Goal: Participate in discussion: Engage in conversation with other users on a specific topic

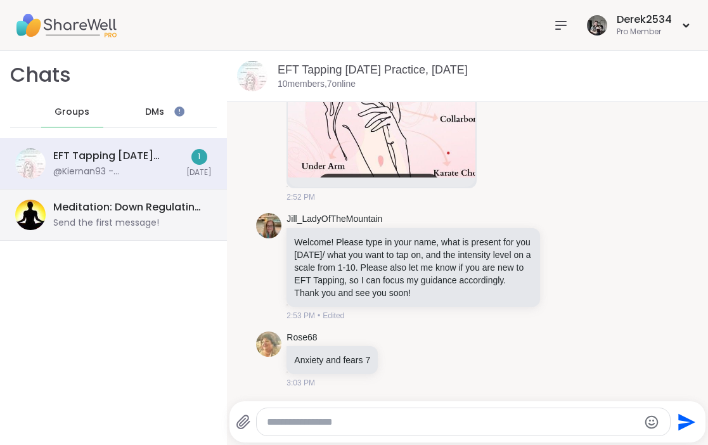
scroll to position [421, 0]
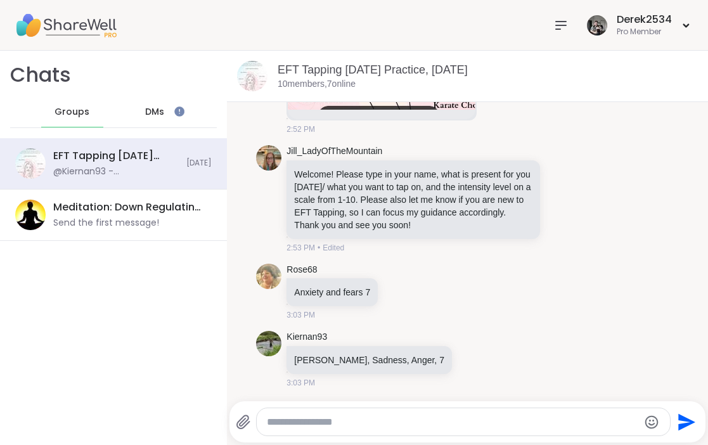
click at [82, 32] on img at bounding box center [65, 25] width 101 height 44
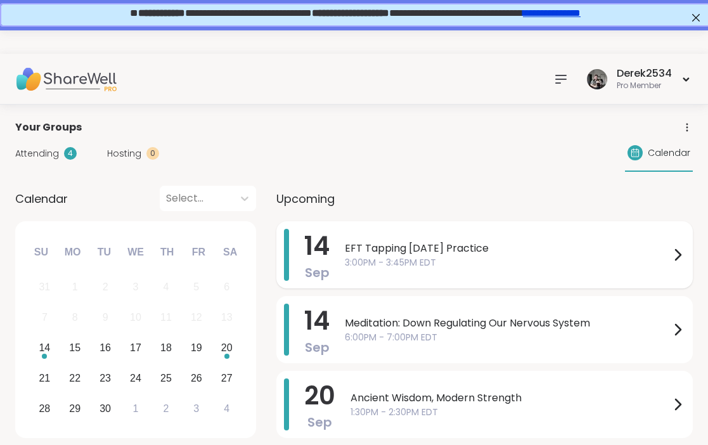
click at [513, 258] on span "3:00PM - 3:45PM EDT" at bounding box center [507, 262] width 325 height 13
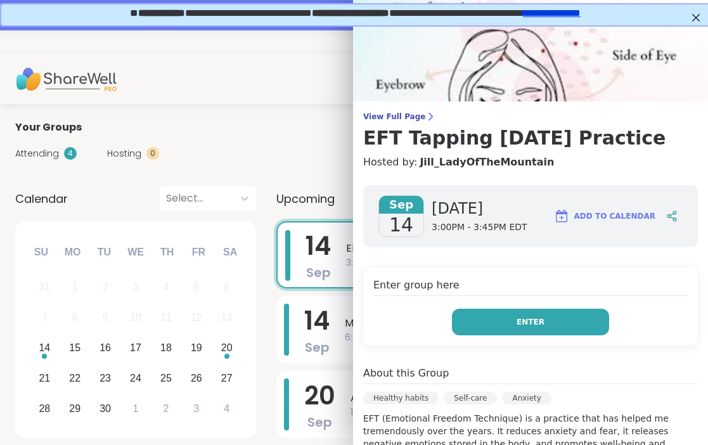
click at [523, 333] on button "Enter" at bounding box center [530, 322] width 157 height 27
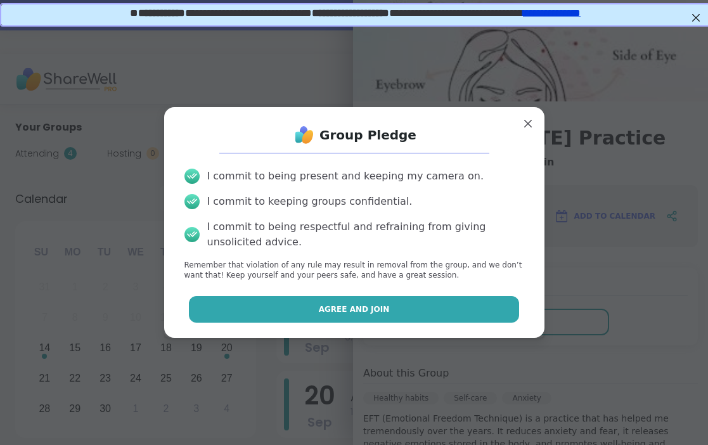
click at [350, 316] on button "Agree and Join" at bounding box center [354, 309] width 330 height 27
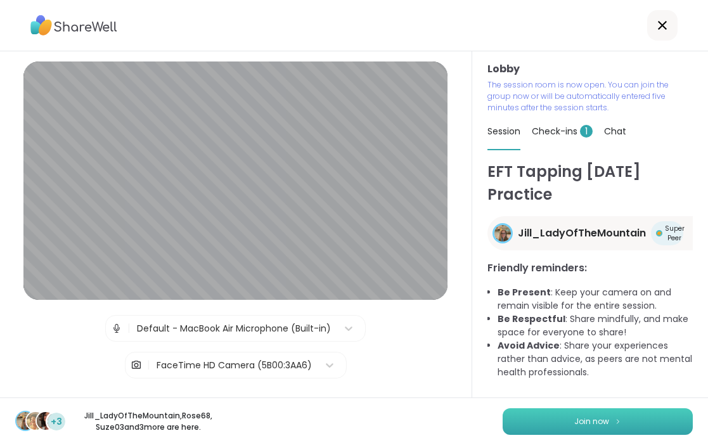
click at [602, 418] on span "Join now" at bounding box center [591, 421] width 35 height 11
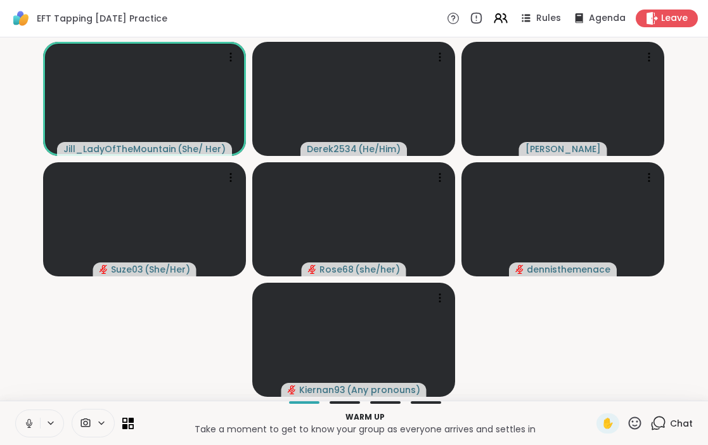
click at [30, 423] on icon at bounding box center [28, 422] width 3 height 6
click at [663, 423] on icon at bounding box center [658, 423] width 16 height 16
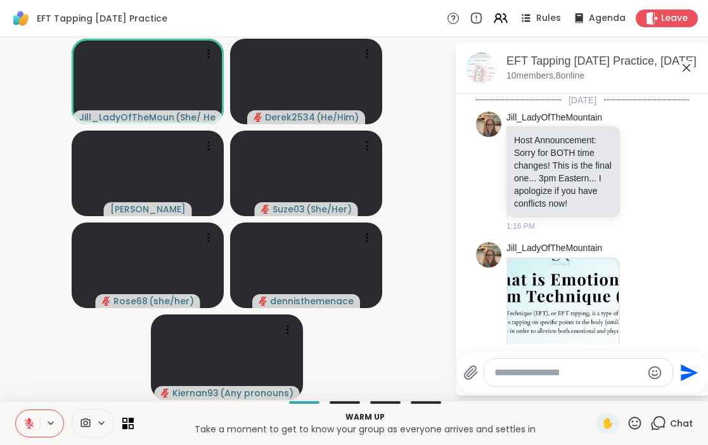
scroll to position [601, 0]
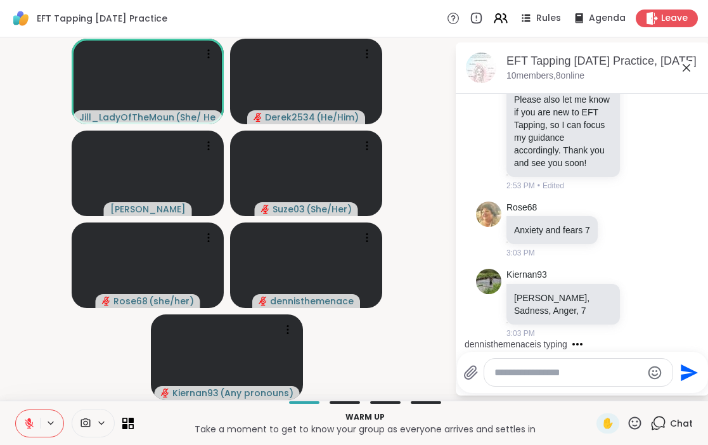
click at [568, 375] on textarea "Type your message" at bounding box center [568, 372] width 148 height 13
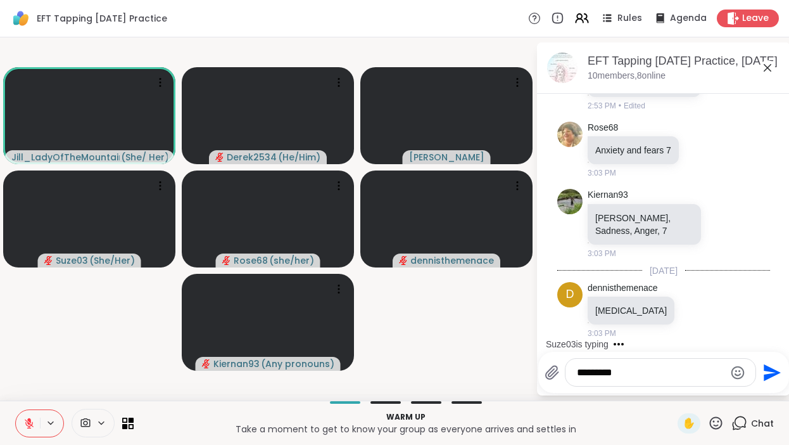
scroll to position [699, 0]
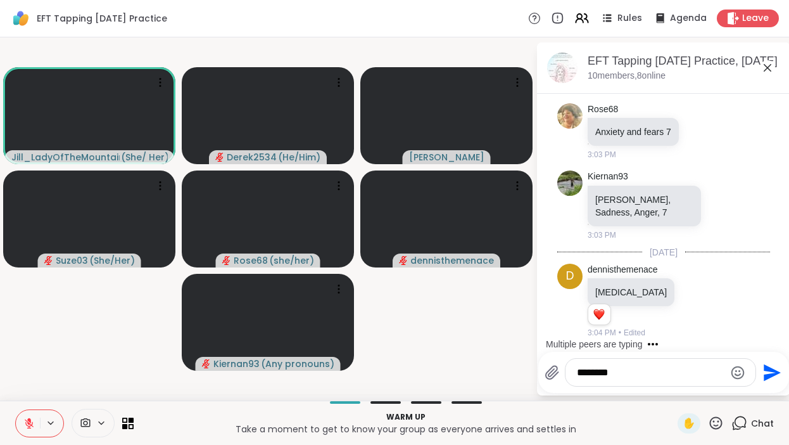
type textarea "*********"
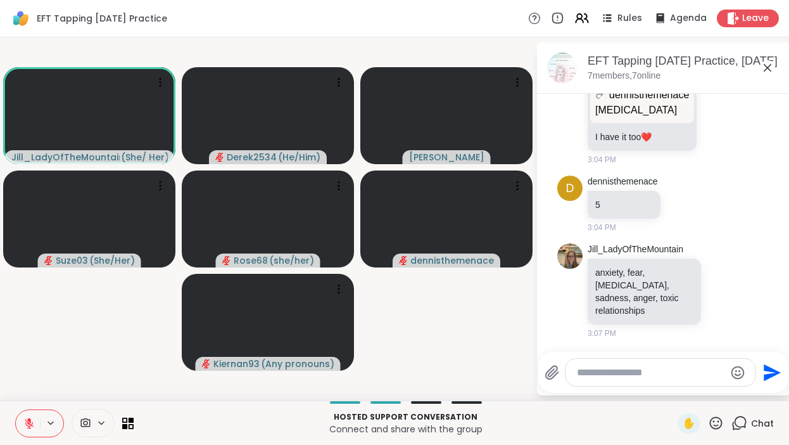
scroll to position [1211, 0]
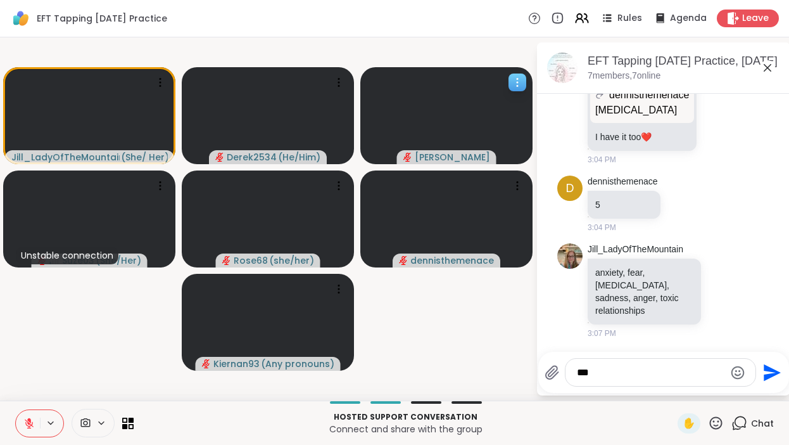
type textarea "****"
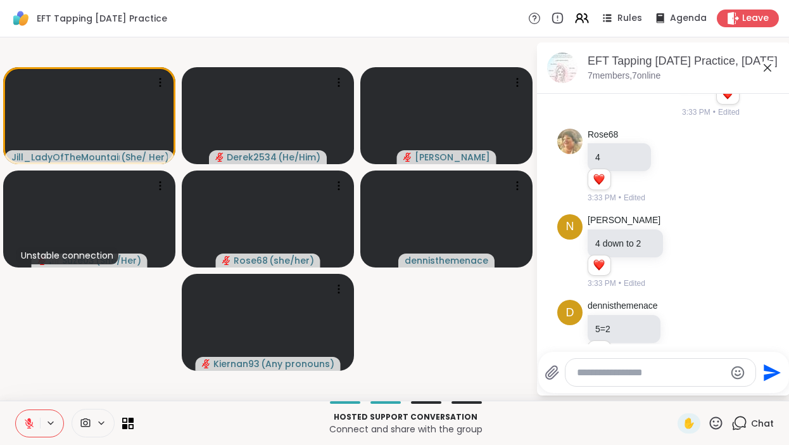
scroll to position [1553, 0]
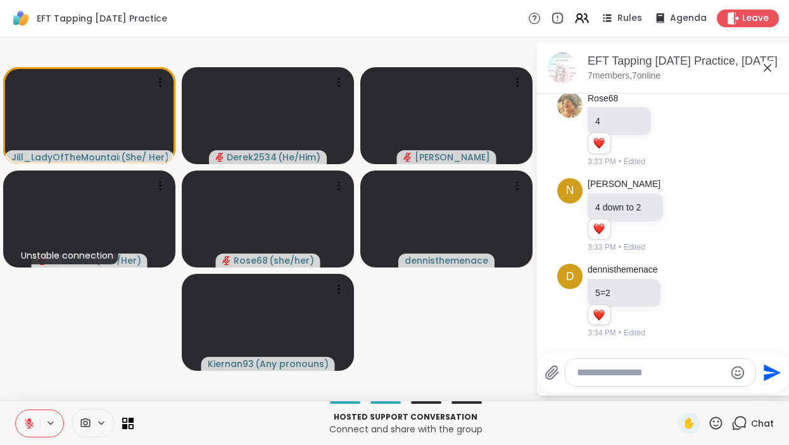
click at [707, 421] on icon at bounding box center [716, 422] width 13 height 13
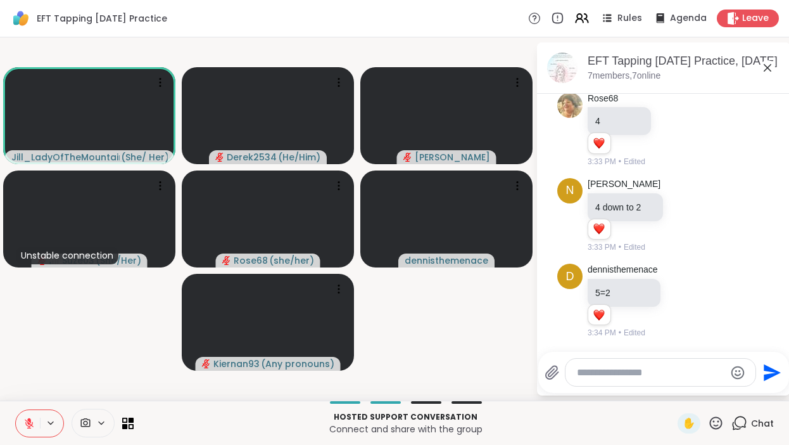
click at [555, 337] on li "d dennisthemenace 5=2 1 1 3:34 PM • Edited" at bounding box center [664, 301] width 230 height 86
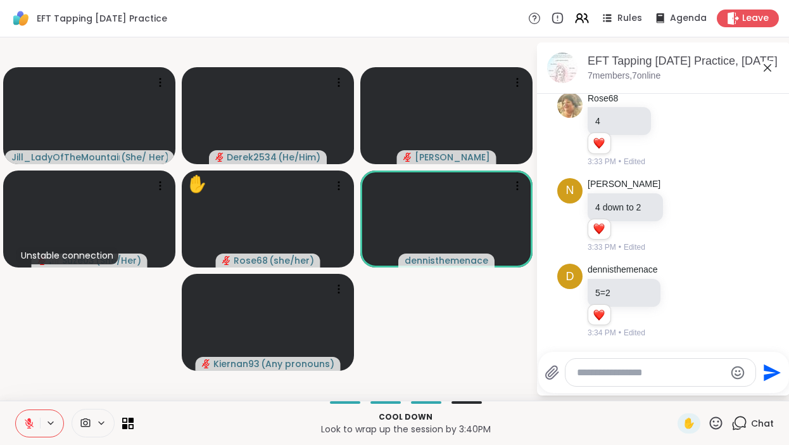
click at [707, 419] on icon at bounding box center [716, 423] width 16 height 16
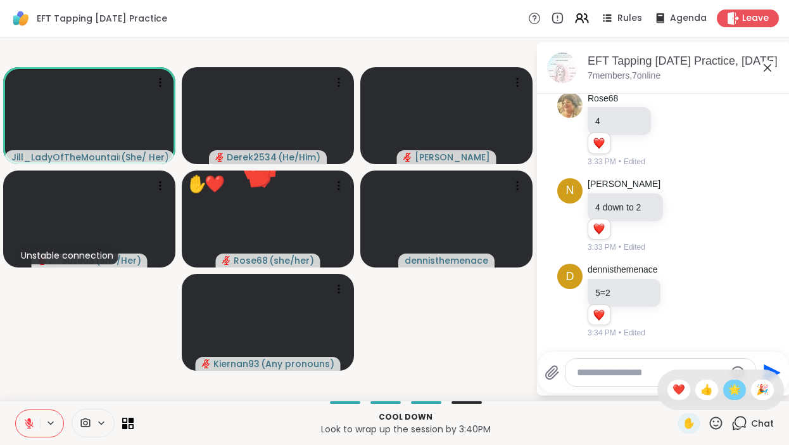
click at [707, 393] on span "🌟" at bounding box center [735, 389] width 13 height 15
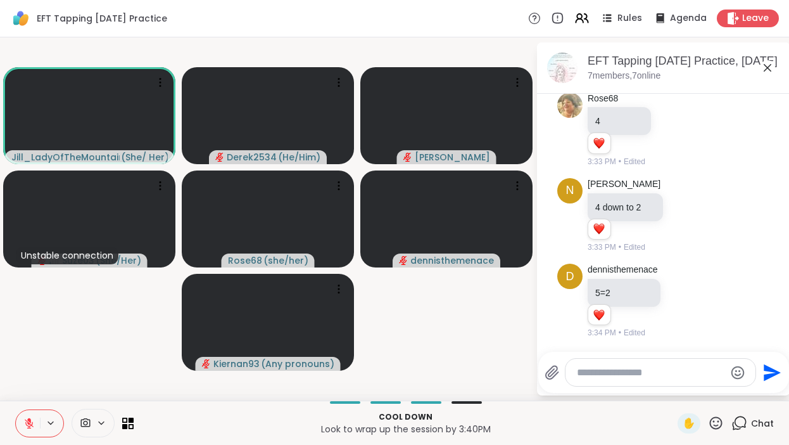
click at [680, 371] on textarea "Type your message" at bounding box center [651, 372] width 148 height 13
click at [707, 426] on icon at bounding box center [716, 423] width 16 height 16
click at [685, 396] on span "❤️" at bounding box center [679, 389] width 13 height 15
click at [614, 374] on textarea "**********" at bounding box center [651, 372] width 148 height 13
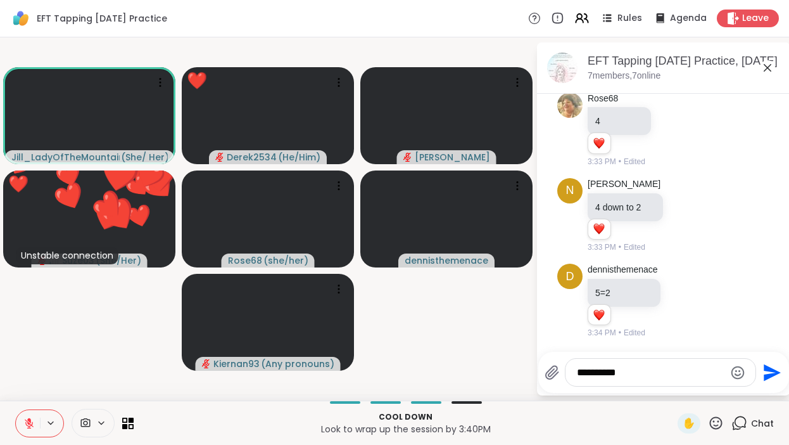
type textarea "**********"
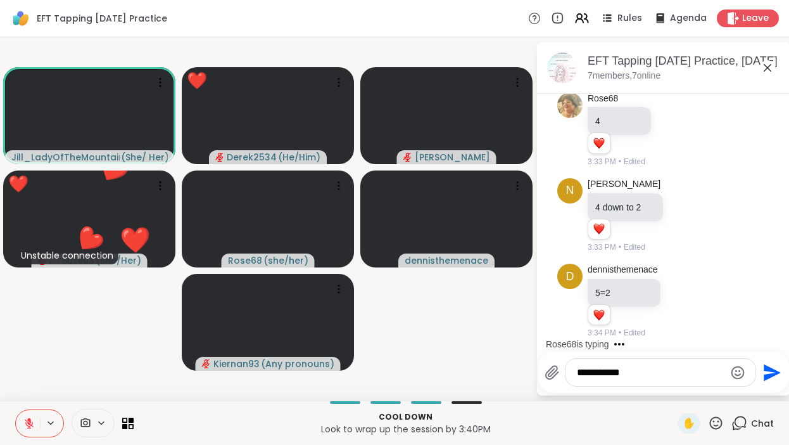
click at [683, 375] on textarea "**********" at bounding box center [651, 372] width 148 height 13
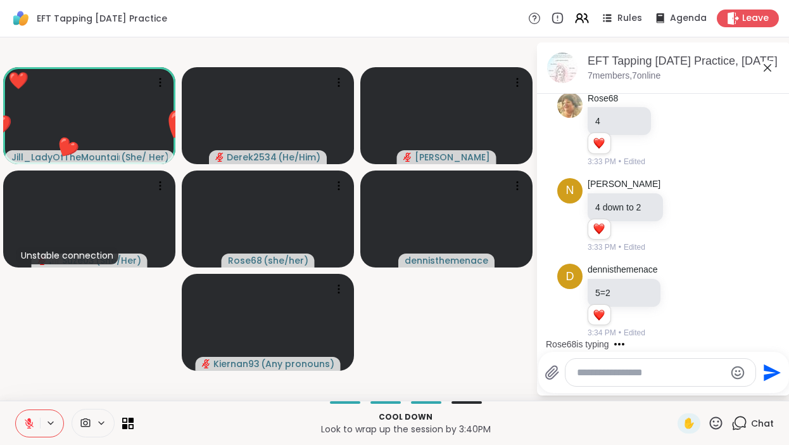
scroll to position [1621, 0]
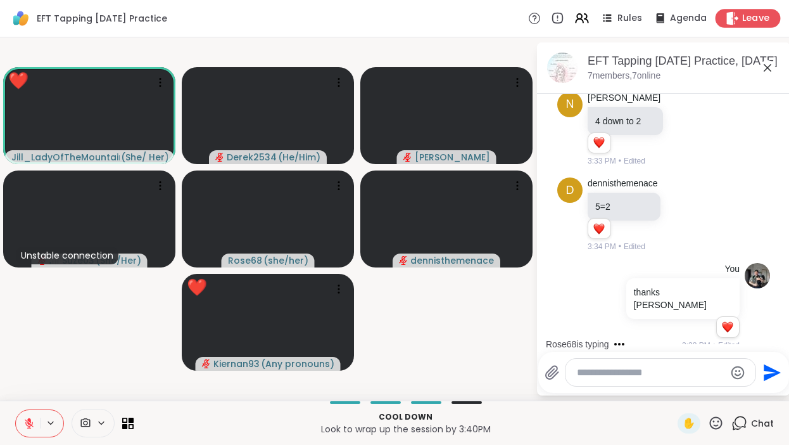
click at [707, 20] on span "Leave" at bounding box center [757, 18] width 28 height 13
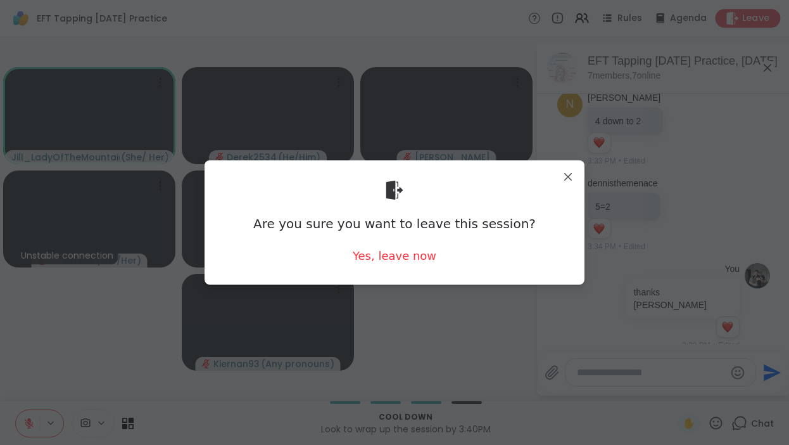
scroll to position [1707, 0]
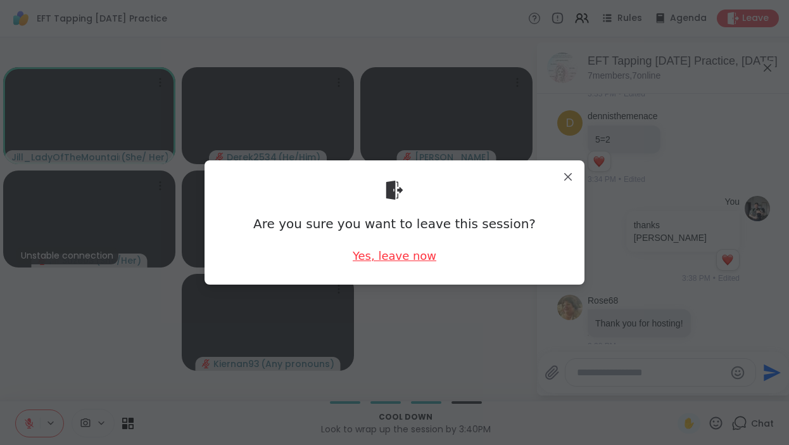
click at [376, 260] on div "Yes, leave now" at bounding box center [395, 256] width 84 height 16
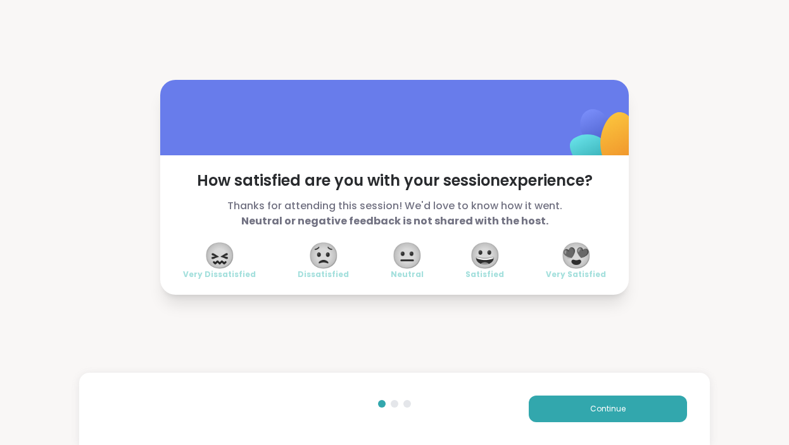
click at [579, 258] on span "😍" at bounding box center [577, 255] width 32 height 23
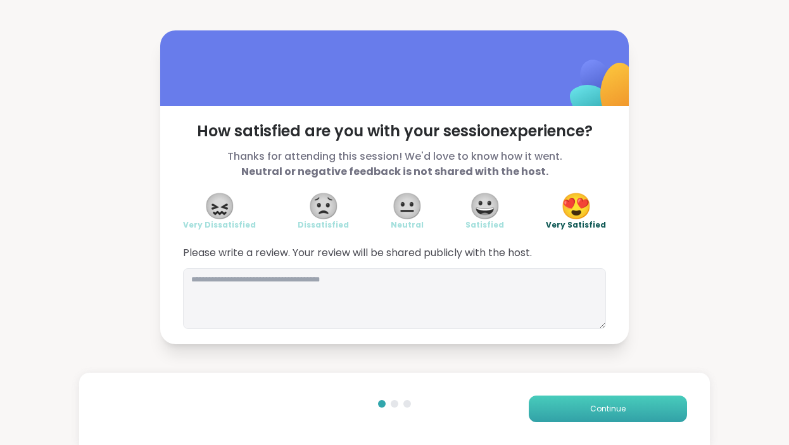
click at [594, 415] on button "Continue" at bounding box center [608, 408] width 158 height 27
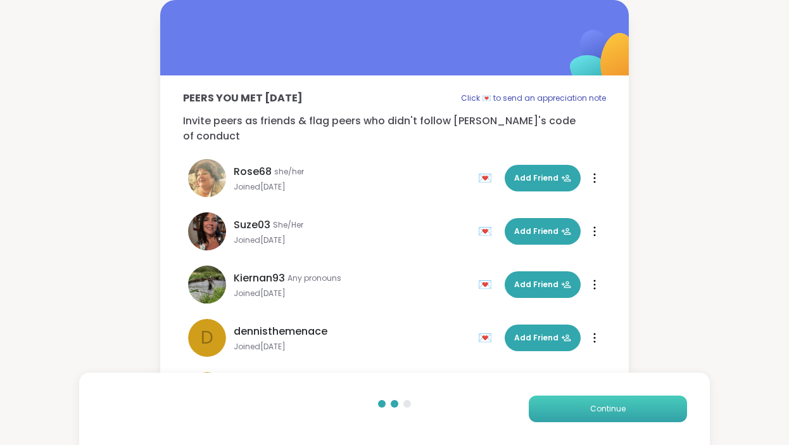
click at [594, 415] on button "Continue" at bounding box center [608, 408] width 158 height 27
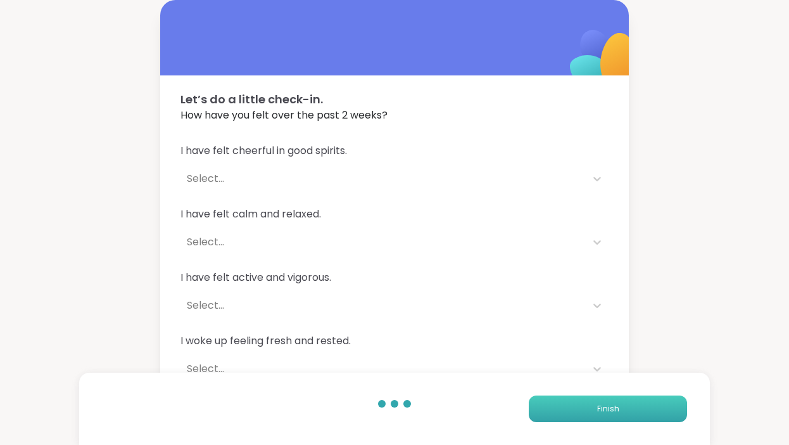
click at [594, 415] on button "Finish" at bounding box center [608, 408] width 158 height 27
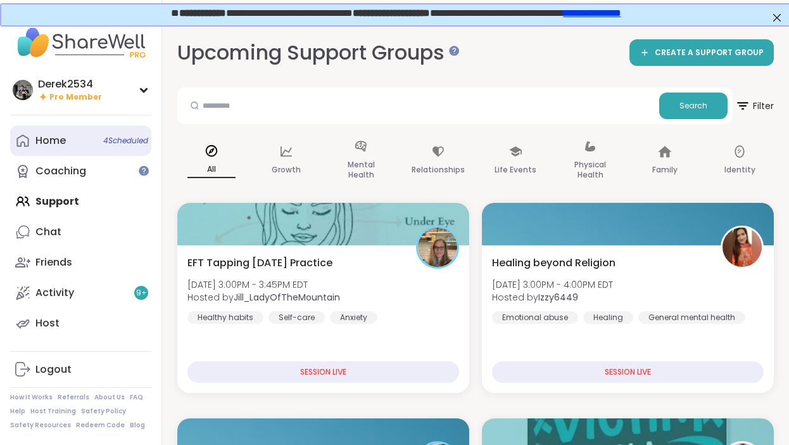
click at [65, 151] on link "Home 4 Scheduled" at bounding box center [80, 140] width 141 height 30
